Goal: Task Accomplishment & Management: Manage account settings

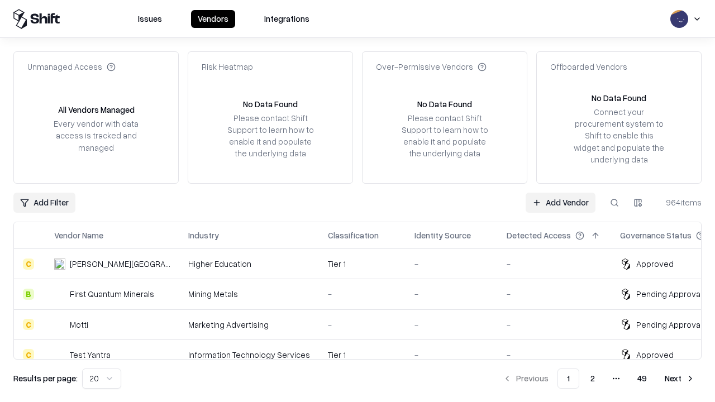
click at [560, 202] on link "Add Vendor" at bounding box center [561, 203] width 70 height 20
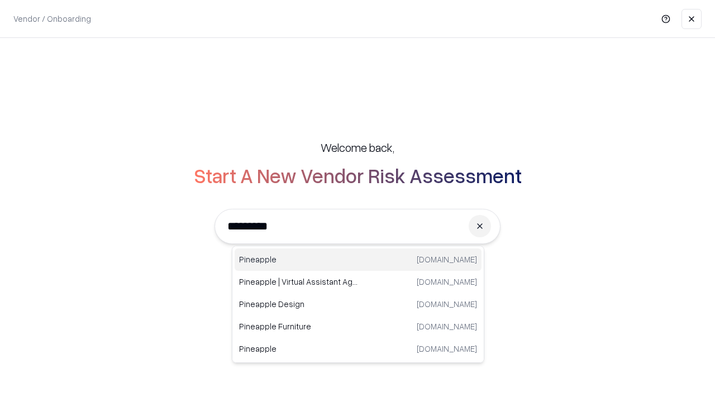
click at [358, 260] on div "Pineapple [DOMAIN_NAME]" at bounding box center [358, 260] width 247 height 22
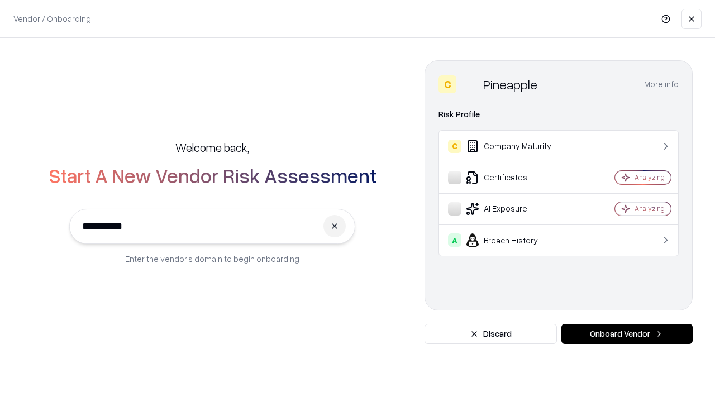
type input "*********"
click at [627, 334] on button "Onboard Vendor" at bounding box center [626, 334] width 131 height 20
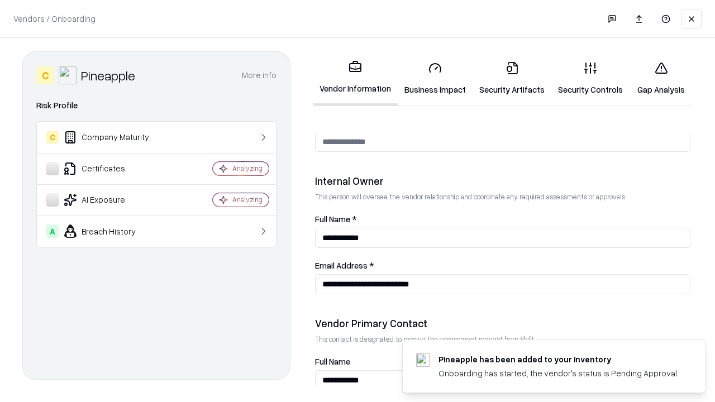
scroll to position [579, 0]
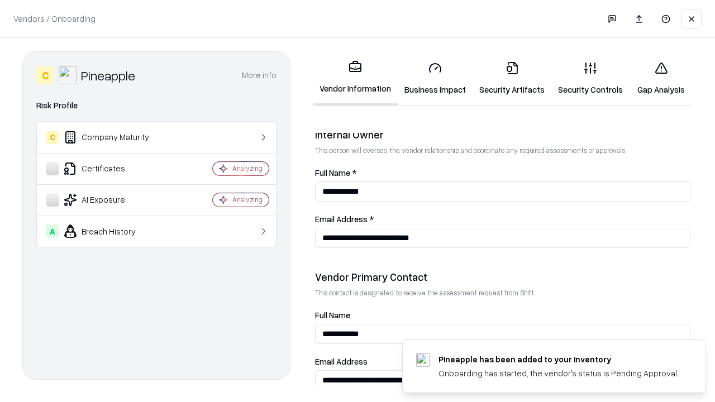
click at [435, 78] on link "Business Impact" at bounding box center [435, 79] width 75 height 52
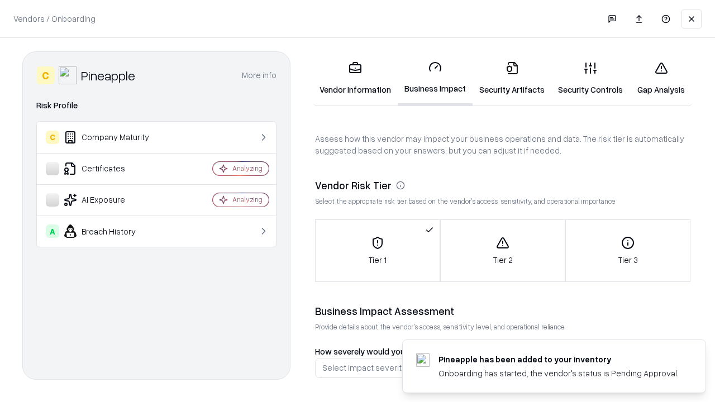
click at [512, 78] on link "Security Artifacts" at bounding box center [512, 79] width 79 height 52
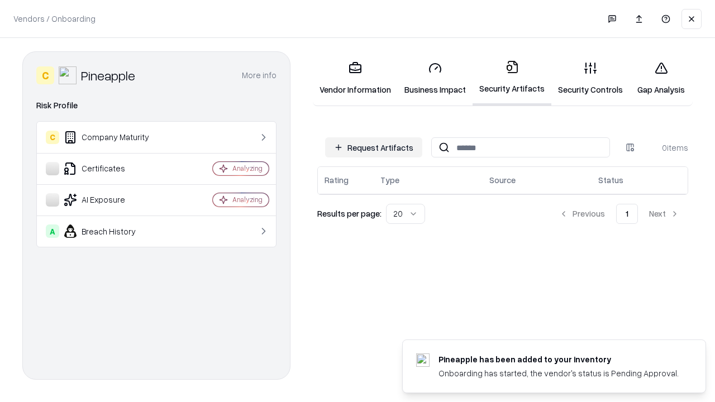
click at [374, 147] on button "Request Artifacts" at bounding box center [373, 147] width 97 height 20
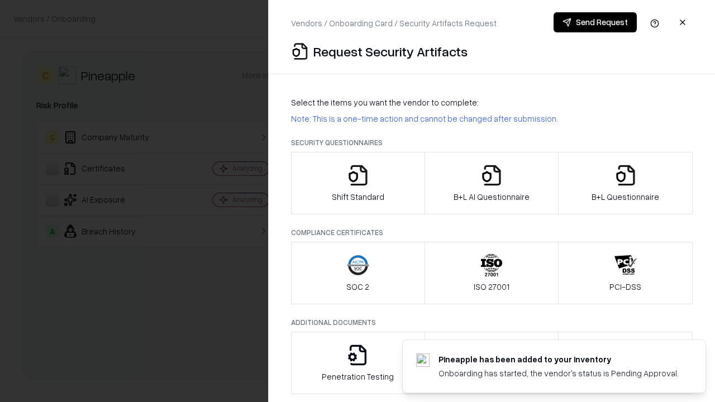
click at [358, 183] on icon "button" at bounding box center [358, 175] width 22 height 22
click at [595, 22] on button "Send Request" at bounding box center [595, 22] width 83 height 20
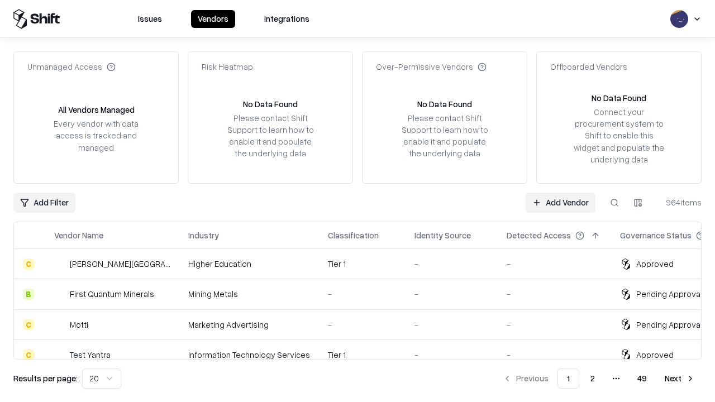
click at [614, 202] on button at bounding box center [614, 203] width 20 height 20
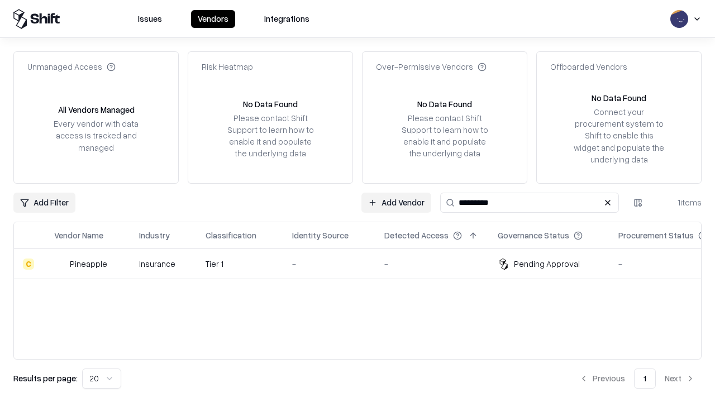
type input "*********"
click at [364, 264] on div "-" at bounding box center [329, 264] width 74 height 12
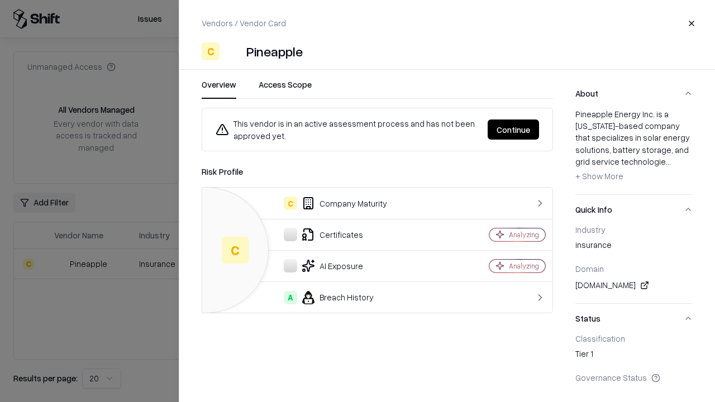
click at [513, 130] on button "Continue" at bounding box center [513, 130] width 51 height 20
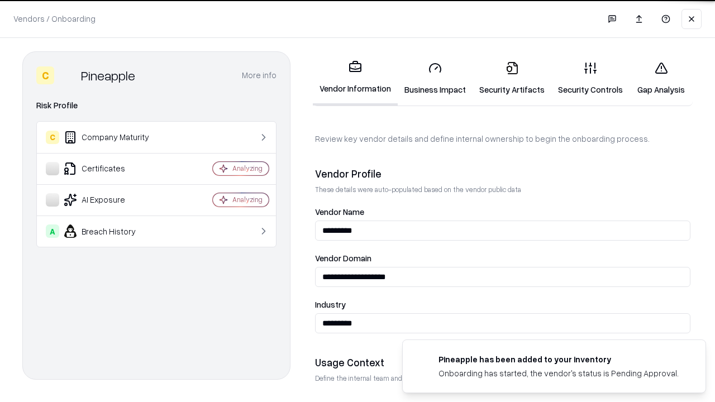
click at [512, 78] on link "Security Artifacts" at bounding box center [512, 79] width 79 height 52
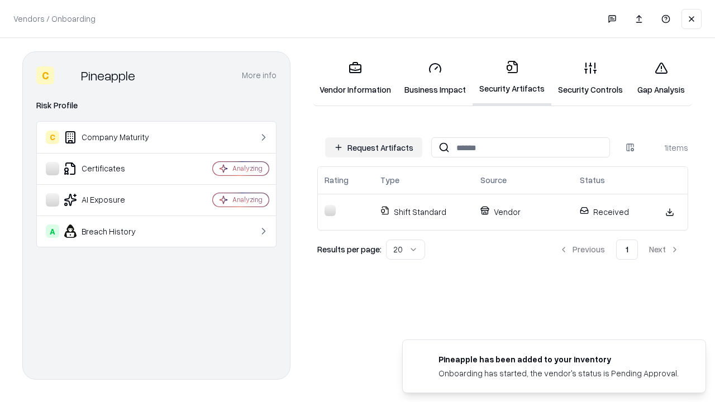
click at [661, 78] on link "Gap Analysis" at bounding box center [661, 79] width 63 height 52
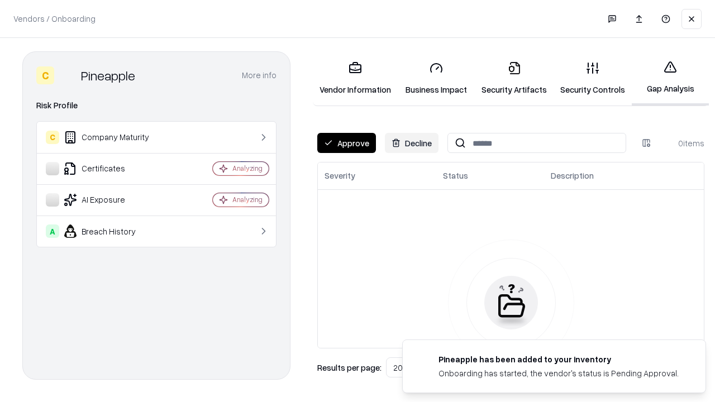
click at [346, 143] on button "Approve" at bounding box center [346, 143] width 59 height 20
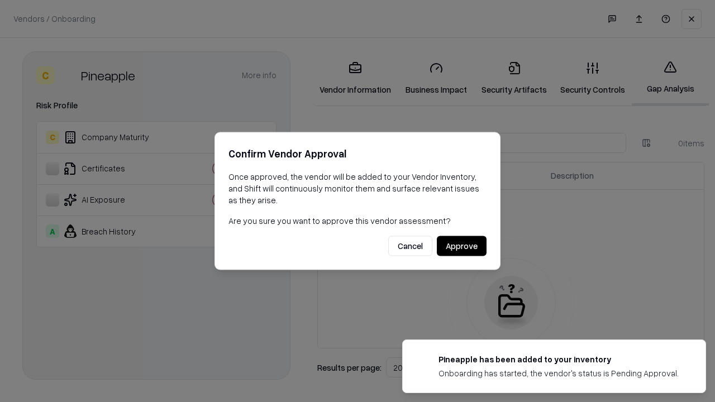
click at [461, 246] on button "Approve" at bounding box center [462, 246] width 50 height 20
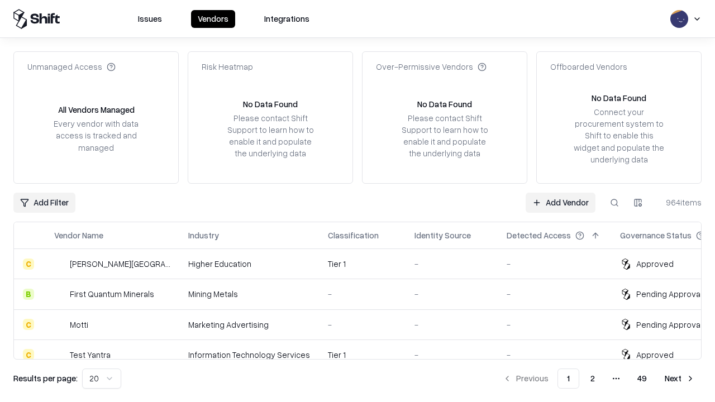
type input "*********"
click at [560, 202] on link "Add Vendor" at bounding box center [561, 203] width 70 height 20
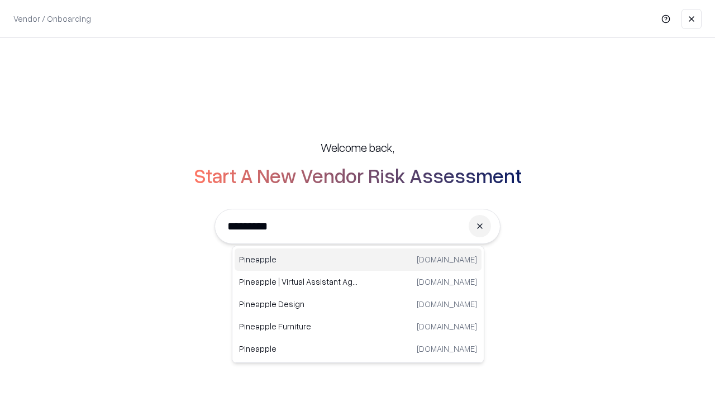
click at [358, 260] on div "Pineapple [DOMAIN_NAME]" at bounding box center [358, 260] width 247 height 22
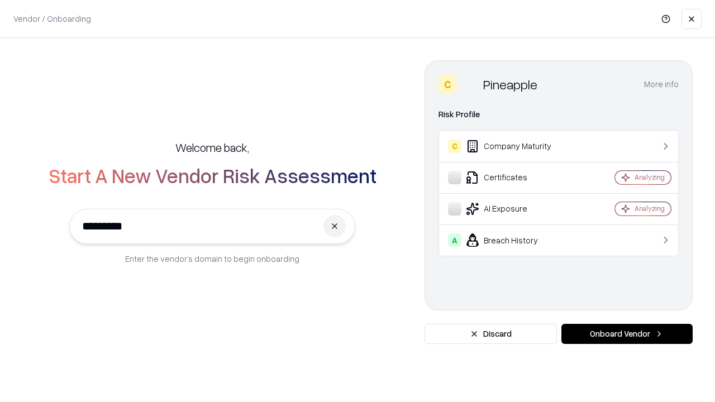
type input "*********"
click at [627, 334] on button "Onboard Vendor" at bounding box center [626, 334] width 131 height 20
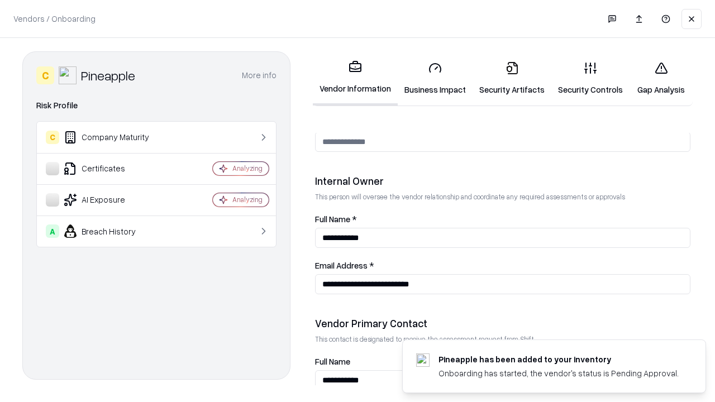
scroll to position [579, 0]
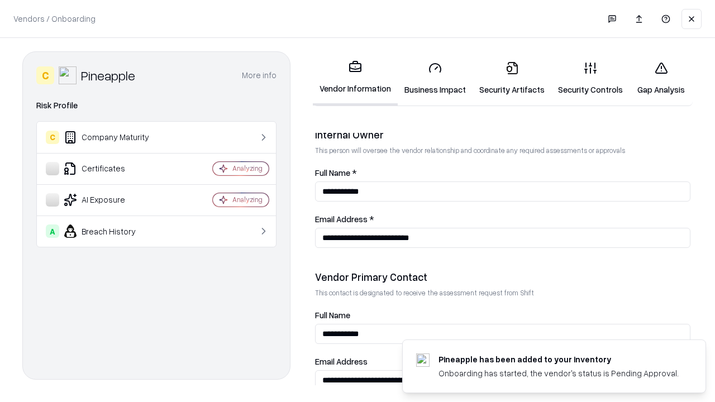
click at [661, 78] on link "Gap Analysis" at bounding box center [661, 79] width 63 height 52
